Goal: Transaction & Acquisition: Purchase product/service

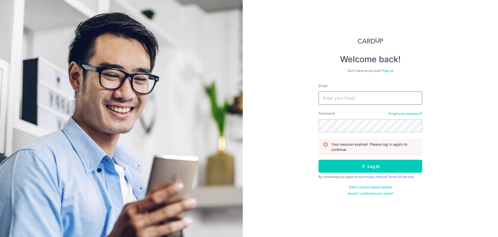
click at [336, 96] on input "Email" at bounding box center [371, 97] width 104 height 13
type input "[EMAIL_ADDRESS][DOMAIN_NAME]"
click at [319, 159] on button "Log in" at bounding box center [371, 165] width 104 height 13
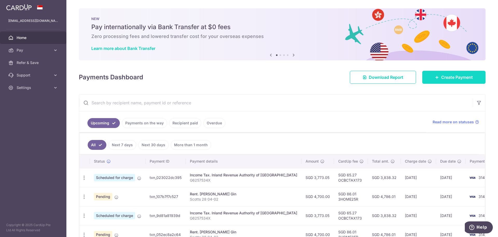
click at [451, 76] on span "Create Payment" at bounding box center [458, 77] width 32 height 6
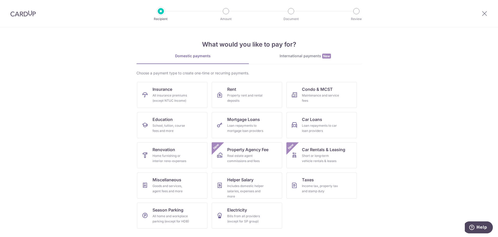
click at [427, 96] on section "What would you like to pay for? Domestic payments International payments New Ch…" at bounding box center [249, 131] width 498 height 209
click at [24, 16] on img at bounding box center [22, 13] width 25 height 6
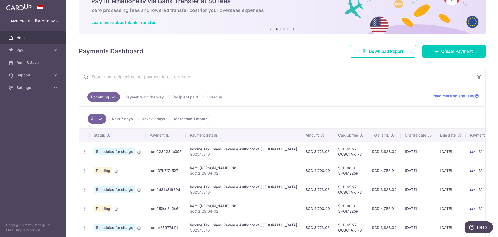
scroll to position [52, 0]
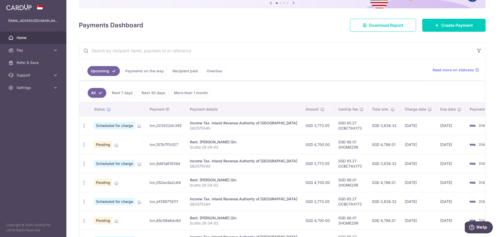
click at [123, 91] on link "Next 7 days" at bounding box center [123, 93] width 28 height 10
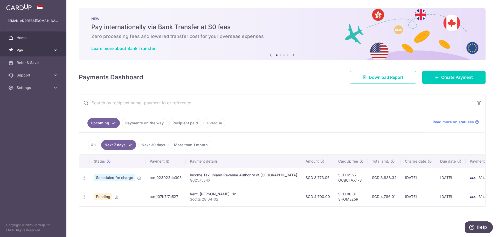
click at [23, 51] on span "Pay" at bounding box center [34, 50] width 34 height 5
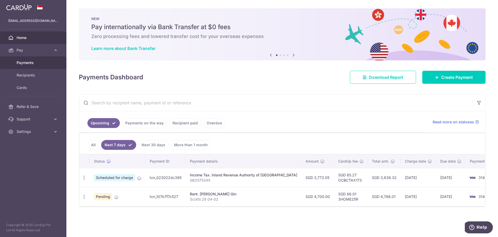
click at [27, 63] on span "Payments" at bounding box center [34, 62] width 34 height 5
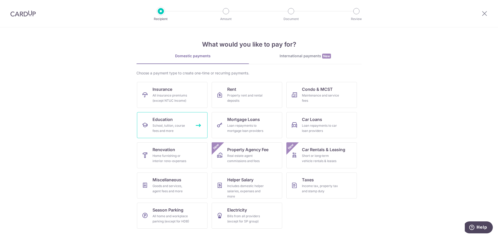
click at [166, 123] on div "School, tuition, course fees and more" at bounding box center [171, 128] width 37 height 10
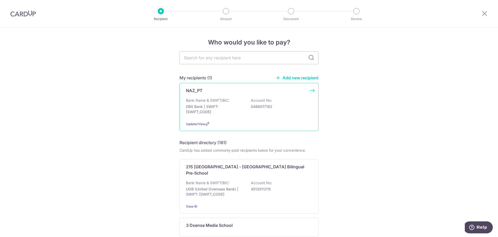
click at [196, 98] on p "Bank Name & SWIFT/BIC:" at bounding box center [208, 100] width 44 height 5
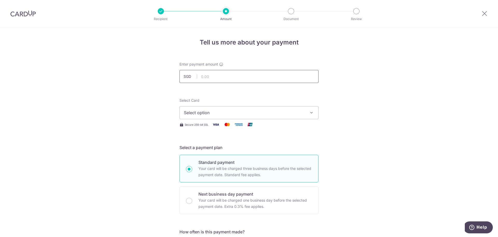
click at [210, 78] on input "text" at bounding box center [249, 76] width 139 height 13
type input "1,560.00"
click at [212, 112] on span "Select option" at bounding box center [244, 112] width 121 height 6
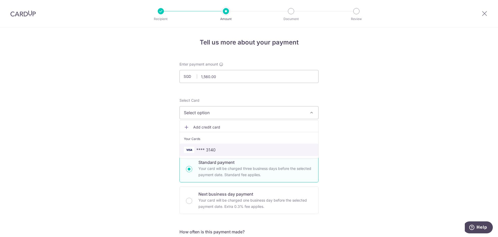
click at [211, 149] on span "**** 3140" at bounding box center [206, 149] width 19 height 6
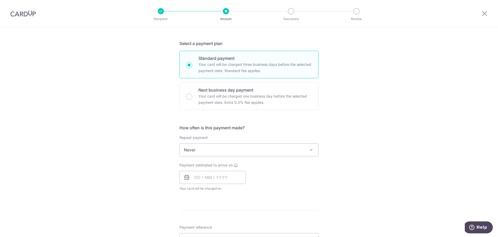
scroll to position [130, 0]
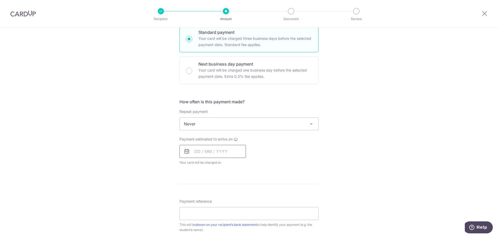
click at [231, 152] on input "text" at bounding box center [213, 151] width 66 height 13
drag, startPoint x: 241, startPoint y: 209, endPoint x: 273, endPoint y: 196, distance: 34.5
click at [241, 209] on link "15" at bounding box center [242, 209] width 8 height 8
type input "[DATE]"
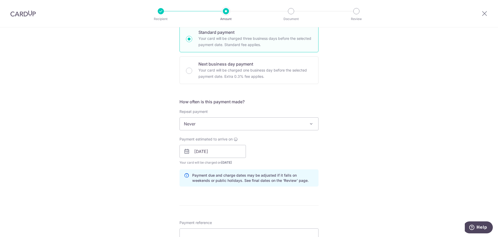
click at [364, 162] on div "Tell us more about your payment Enter payment amount SGD 1,560.00 1560.00 Selec…" at bounding box center [249, 142] width 498 height 491
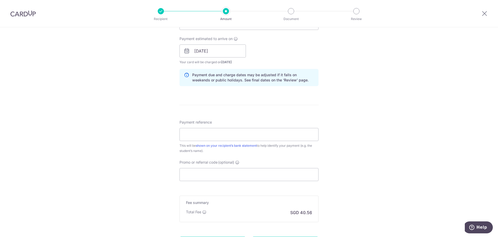
scroll to position [234, 0]
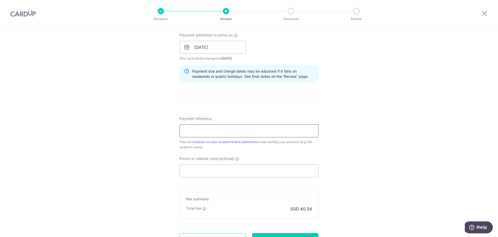
click at [220, 134] on input "Payment reference" at bounding box center [249, 130] width 139 height 13
type input "JASMIN DOH"
click at [215, 174] on input "Promo or referral code (optional)" at bounding box center [249, 170] width 139 height 13
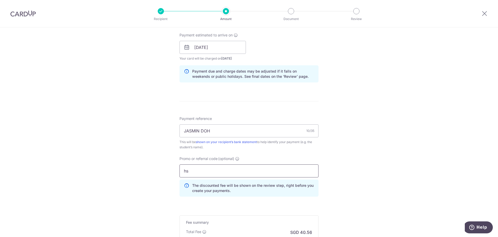
type input "h"
type input "ocbc195"
click at [348, 183] on div "Tell us more about your payment Enter payment amount SGD 1,560.00 1560.00 Selec…" at bounding box center [249, 51] width 498 height 514
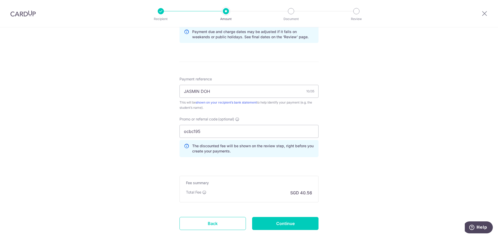
scroll to position [286, 0]
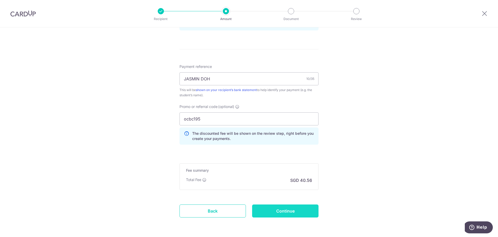
click at [277, 212] on input "Continue" at bounding box center [285, 210] width 66 height 13
type input "Create Schedule"
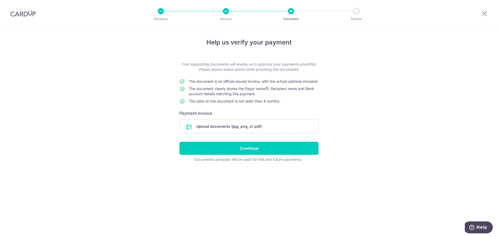
click at [403, 97] on div "Help us verify your payment Your supporting documents will enable us to approve…" at bounding box center [249, 131] width 498 height 209
click at [487, 14] on icon at bounding box center [485, 13] width 6 height 6
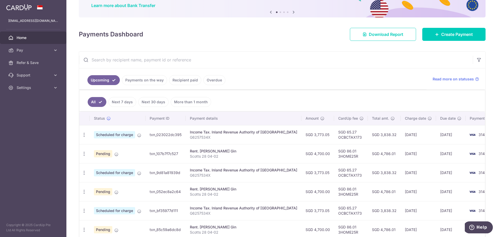
scroll to position [52, 0]
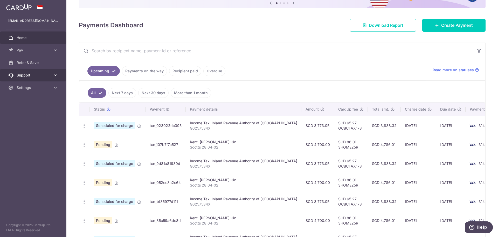
click at [33, 73] on span "Support" at bounding box center [34, 74] width 34 height 5
click at [28, 63] on span "Refer & Save" at bounding box center [34, 62] width 34 height 5
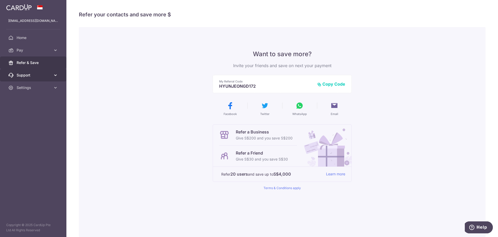
click at [27, 73] on span "Support" at bounding box center [34, 74] width 34 height 5
click at [395, 102] on div "Want to save more? Invite your friends and save on next your payment My Referra…" at bounding box center [282, 132] width 407 height 210
